Goal: Task Accomplishment & Management: Manage account settings

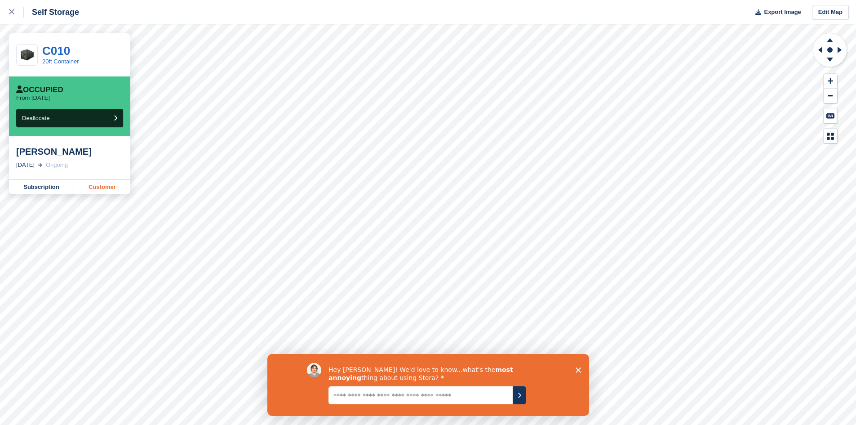
click at [110, 191] on link "Customer" at bounding box center [102, 187] width 56 height 14
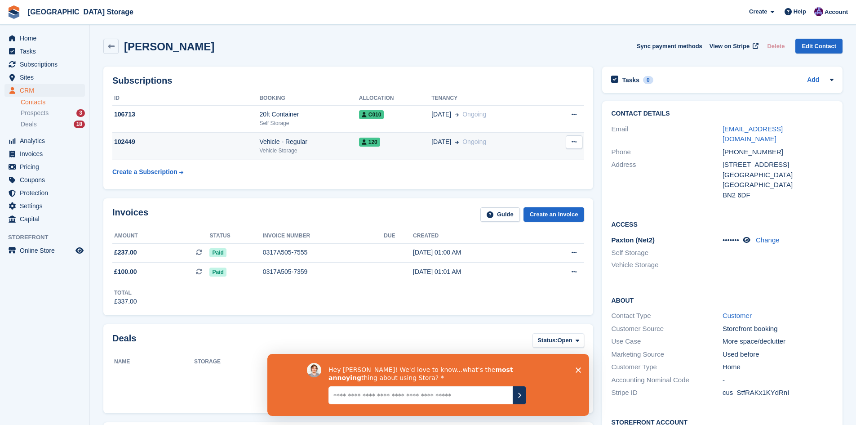
click at [408, 144] on div "120" at bounding box center [395, 141] width 72 height 9
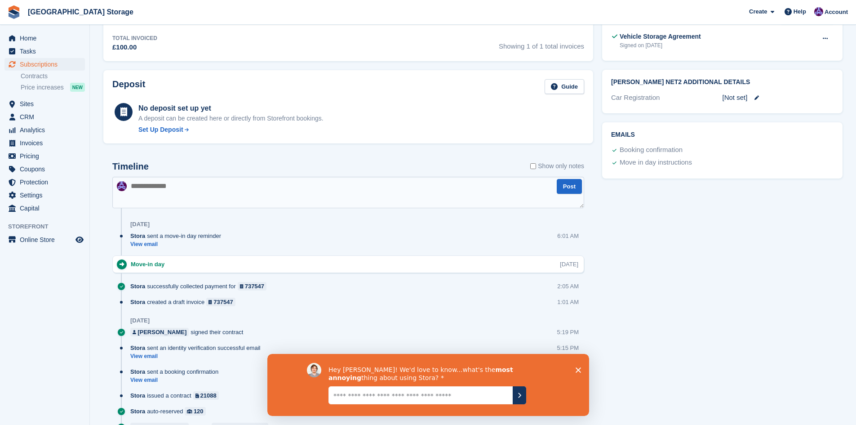
scroll to position [297, 0]
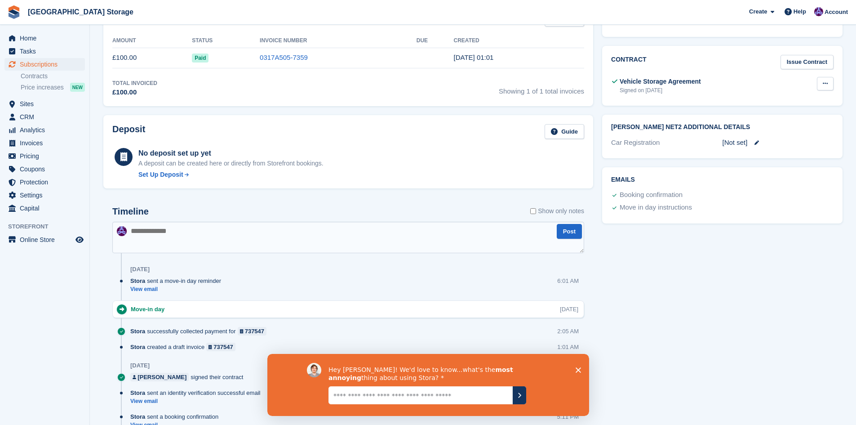
click at [829, 85] on button at bounding box center [825, 83] width 17 height 13
click at [791, 111] on p "Download" at bounding box center [790, 113] width 78 height 12
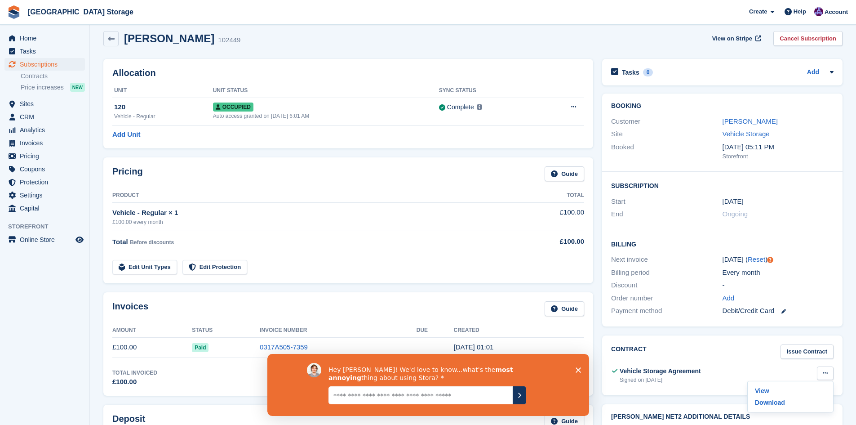
scroll to position [0, 0]
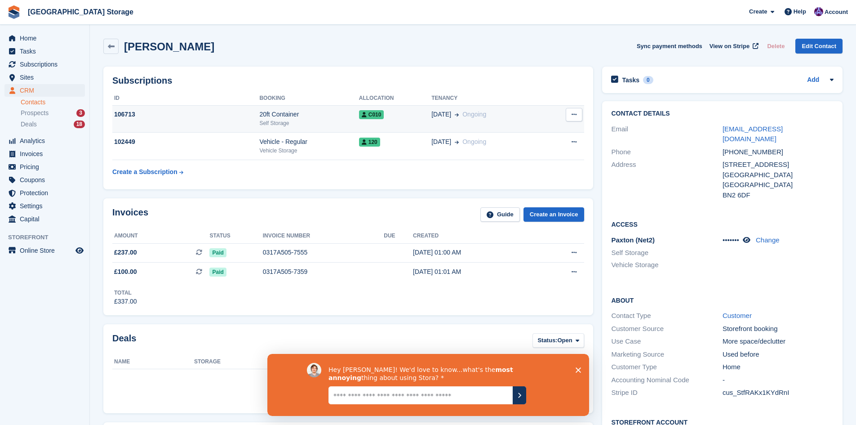
click at [310, 113] on div "20ft Container" at bounding box center [308, 114] width 99 height 9
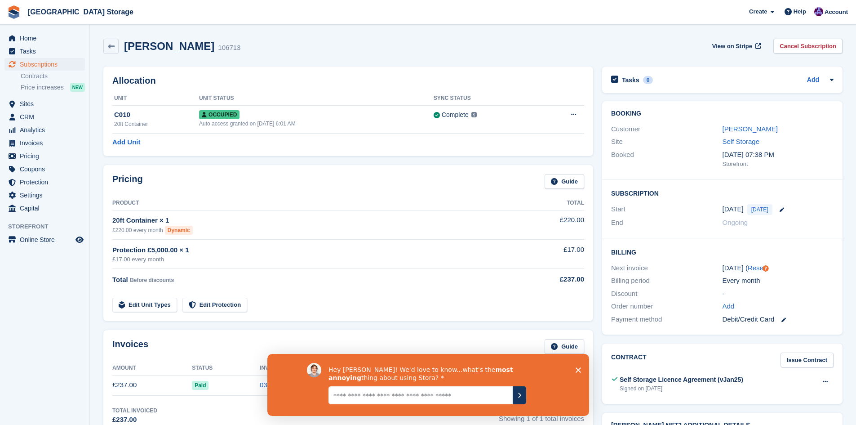
scroll to position [180, 0]
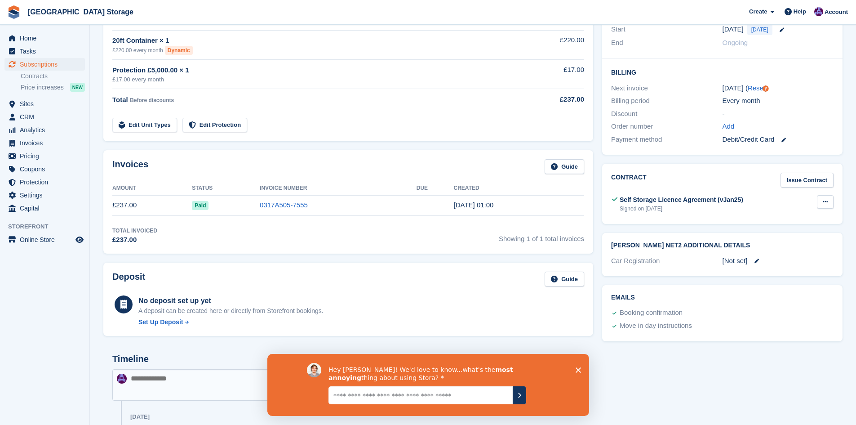
click at [823, 203] on icon at bounding box center [825, 202] width 5 height 6
click at [788, 226] on p "Download" at bounding box center [790, 231] width 78 height 12
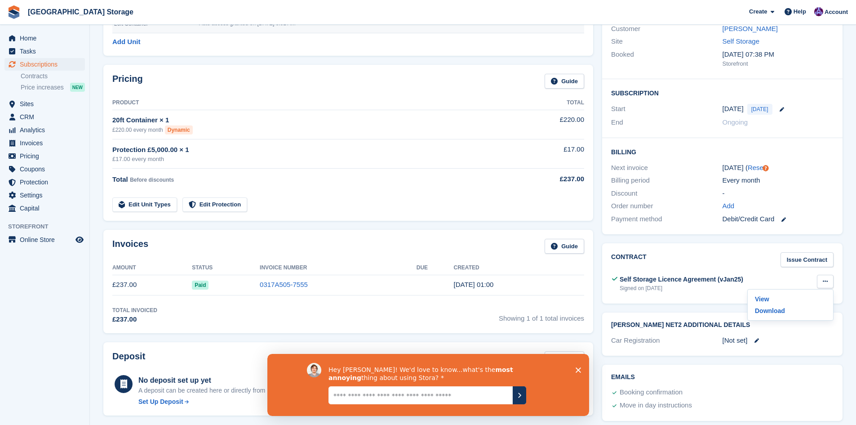
scroll to position [0, 0]
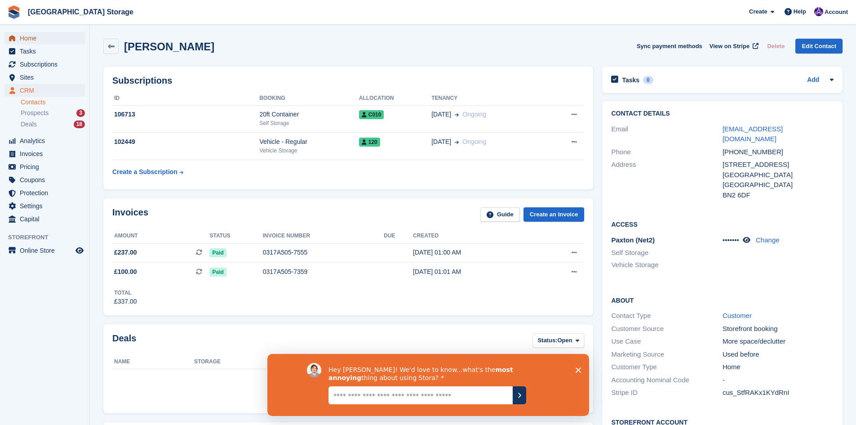
click at [40, 41] on span "Home" at bounding box center [47, 38] width 54 height 13
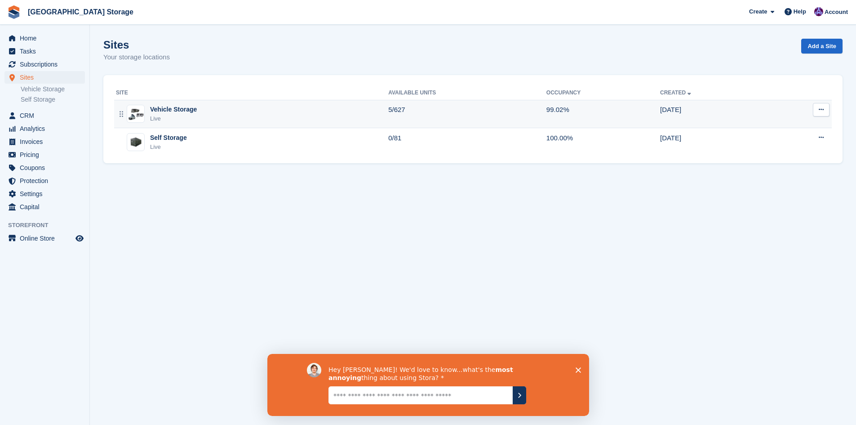
click at [252, 114] on div "Vehicle Storage Live" at bounding box center [252, 114] width 272 height 18
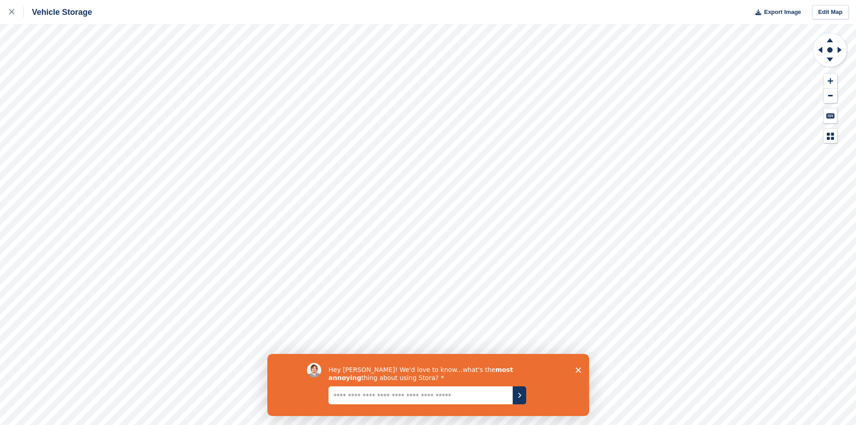
click at [517, 424] on html "Vehicle Storage Export Image Edit Map" at bounding box center [428, 212] width 856 height 425
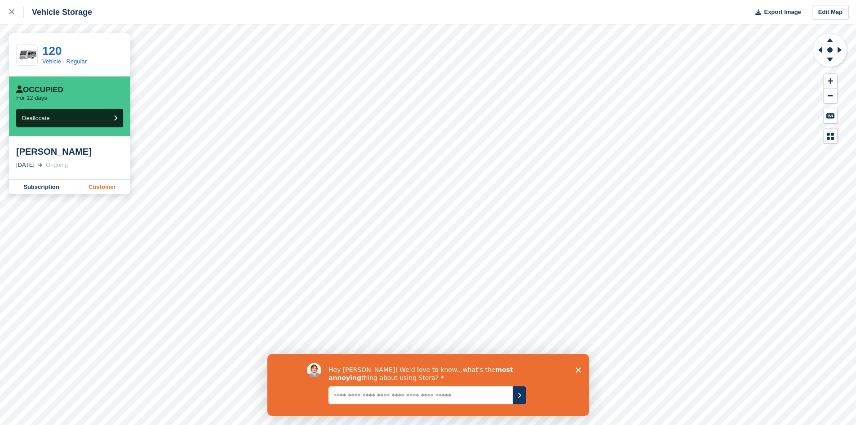
click at [85, 186] on link "Customer" at bounding box center [102, 187] width 56 height 14
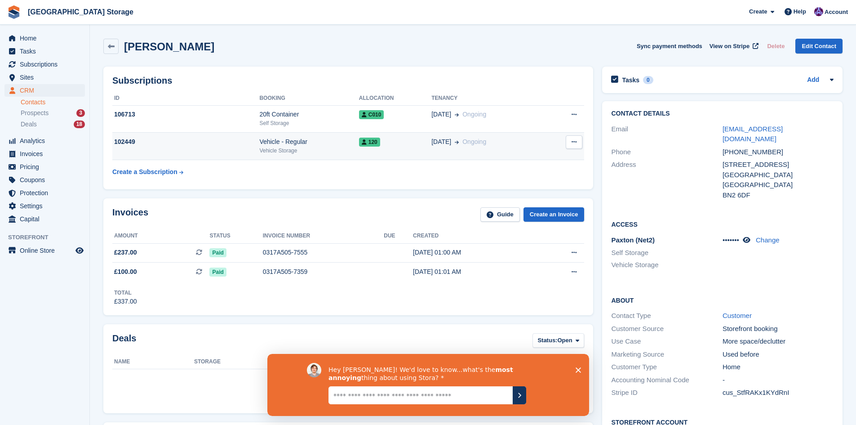
click at [326, 146] on div "Vehicle - Regular" at bounding box center [308, 141] width 99 height 9
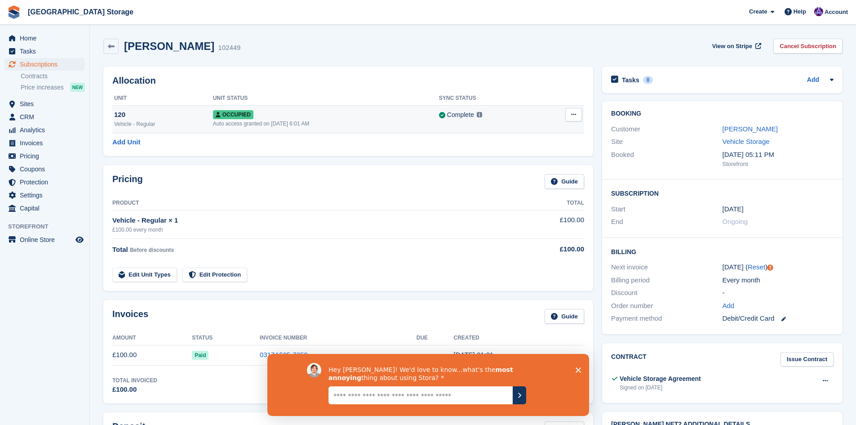
click at [131, 118] on div "120" at bounding box center [163, 115] width 99 height 10
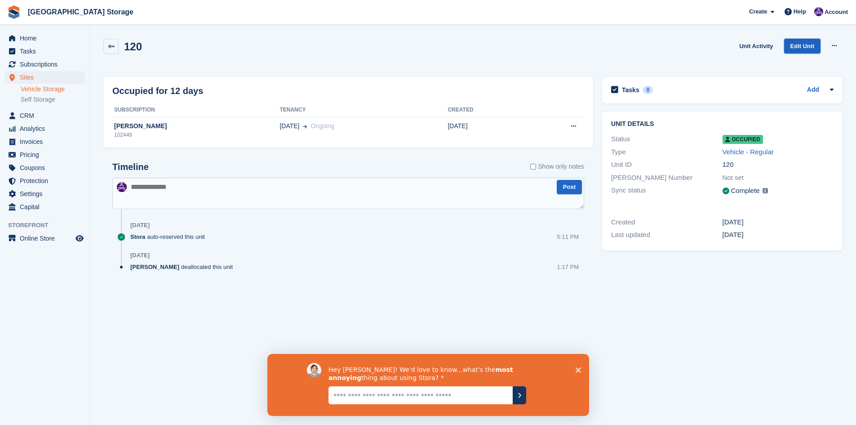
click at [807, 49] on link "Edit Unit" at bounding box center [802, 46] width 36 height 15
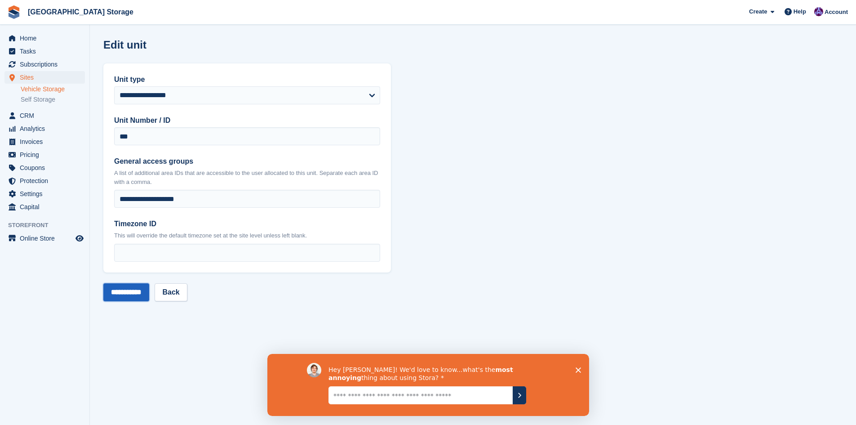
click at [137, 293] on input "**********" at bounding box center [126, 292] width 46 height 18
